Goal: Task Accomplishment & Management: Use online tool/utility

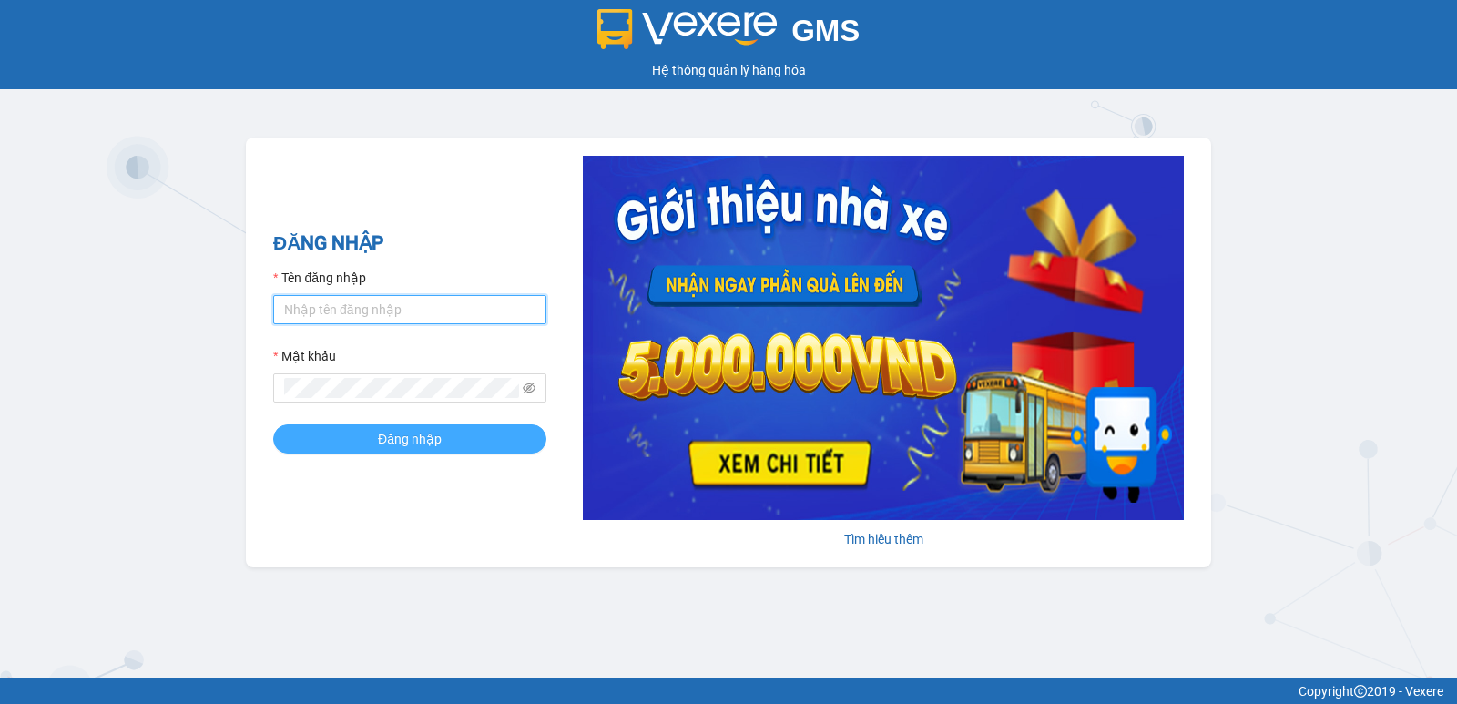
type input "pvgodau.dongphuoc"
click at [453, 446] on button "Đăng nhập" at bounding box center [409, 438] width 273 height 29
